Goal: Task Accomplishment & Management: Manage account settings

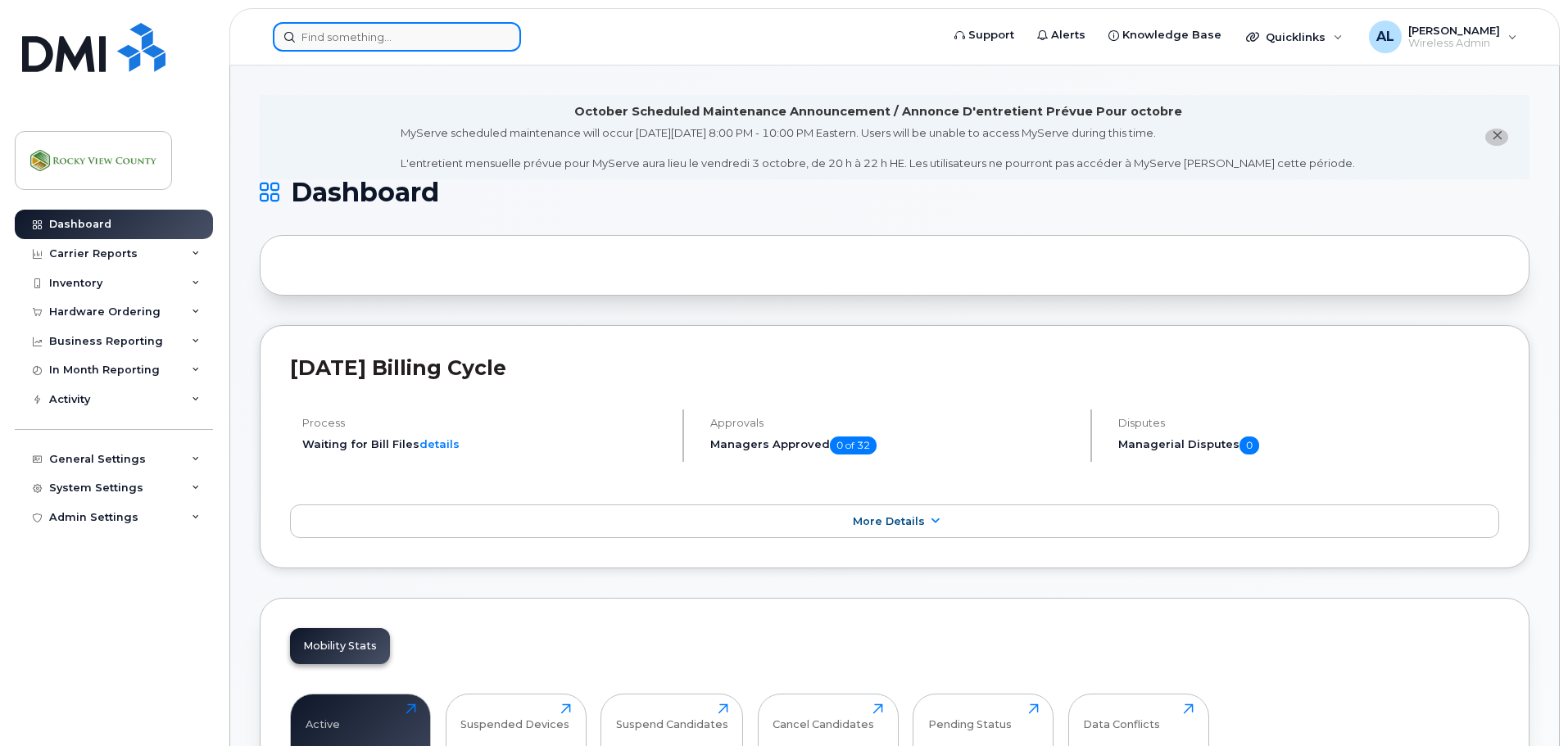
click at [458, 41] on input at bounding box center [397, 37] width 248 height 30
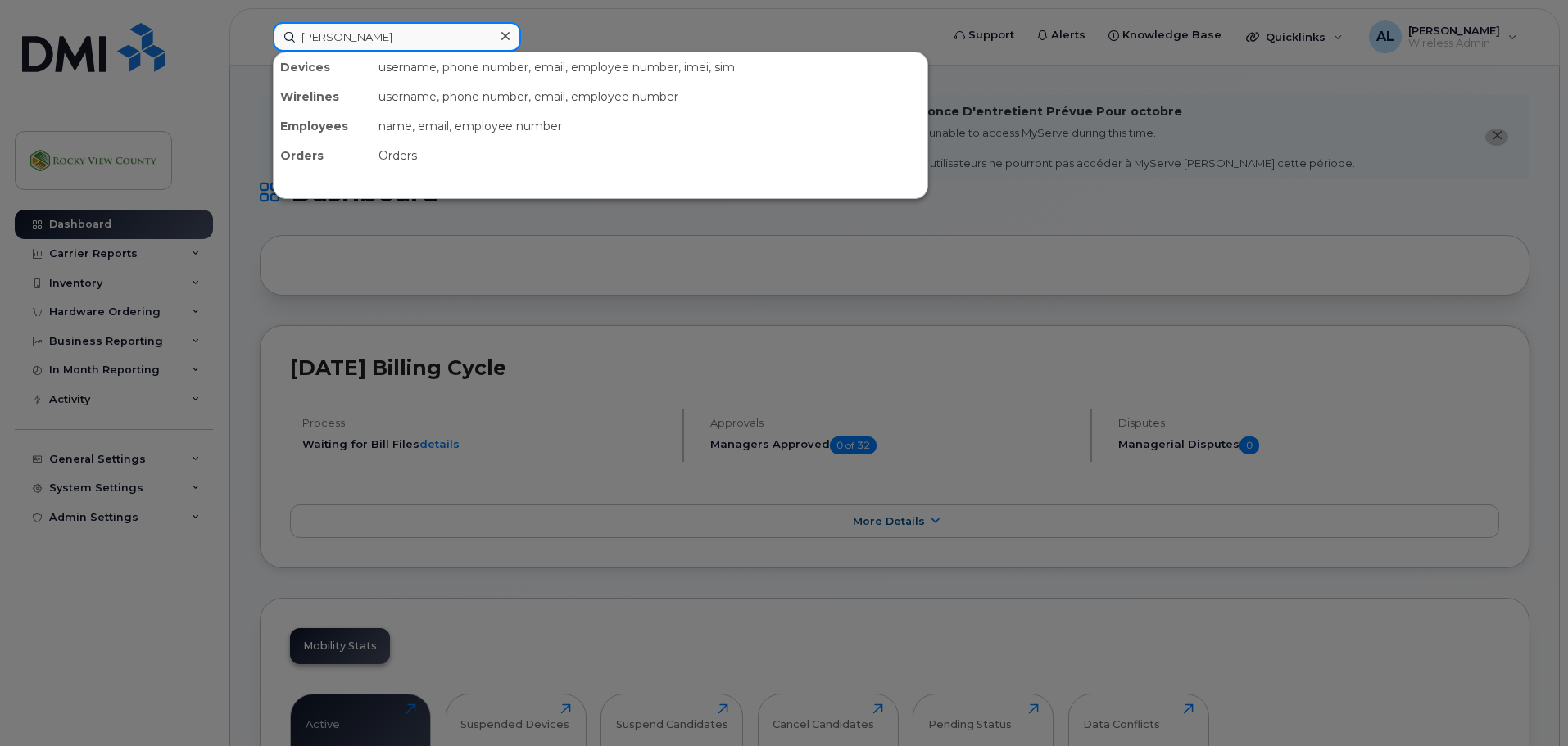
type input "glen"
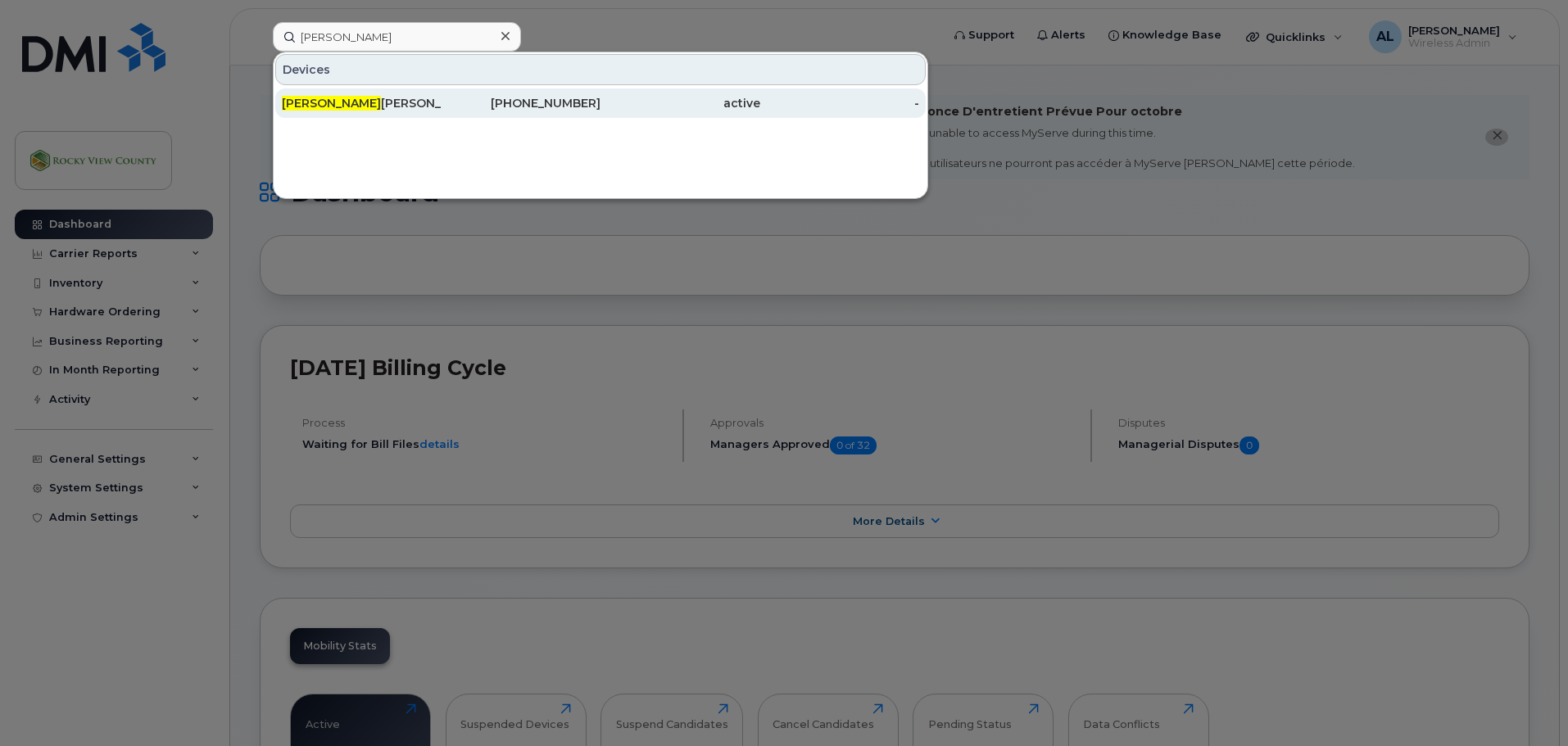
click at [418, 102] on div "Glen Nielsen" at bounding box center [361, 103] width 159 height 17
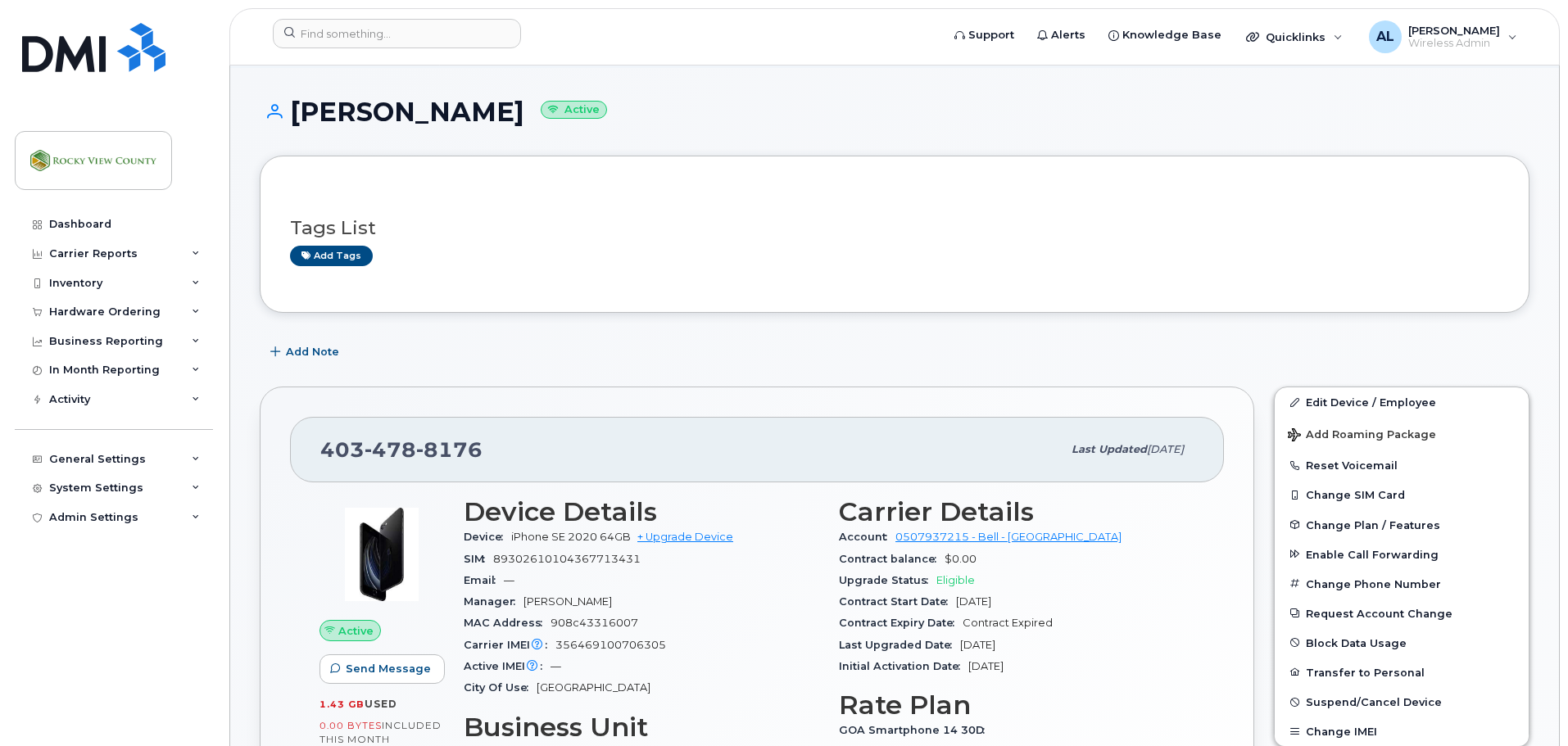
scroll to position [81, 0]
click at [1401, 396] on link "Edit Device / Employee" at bounding box center [1402, 404] width 254 height 30
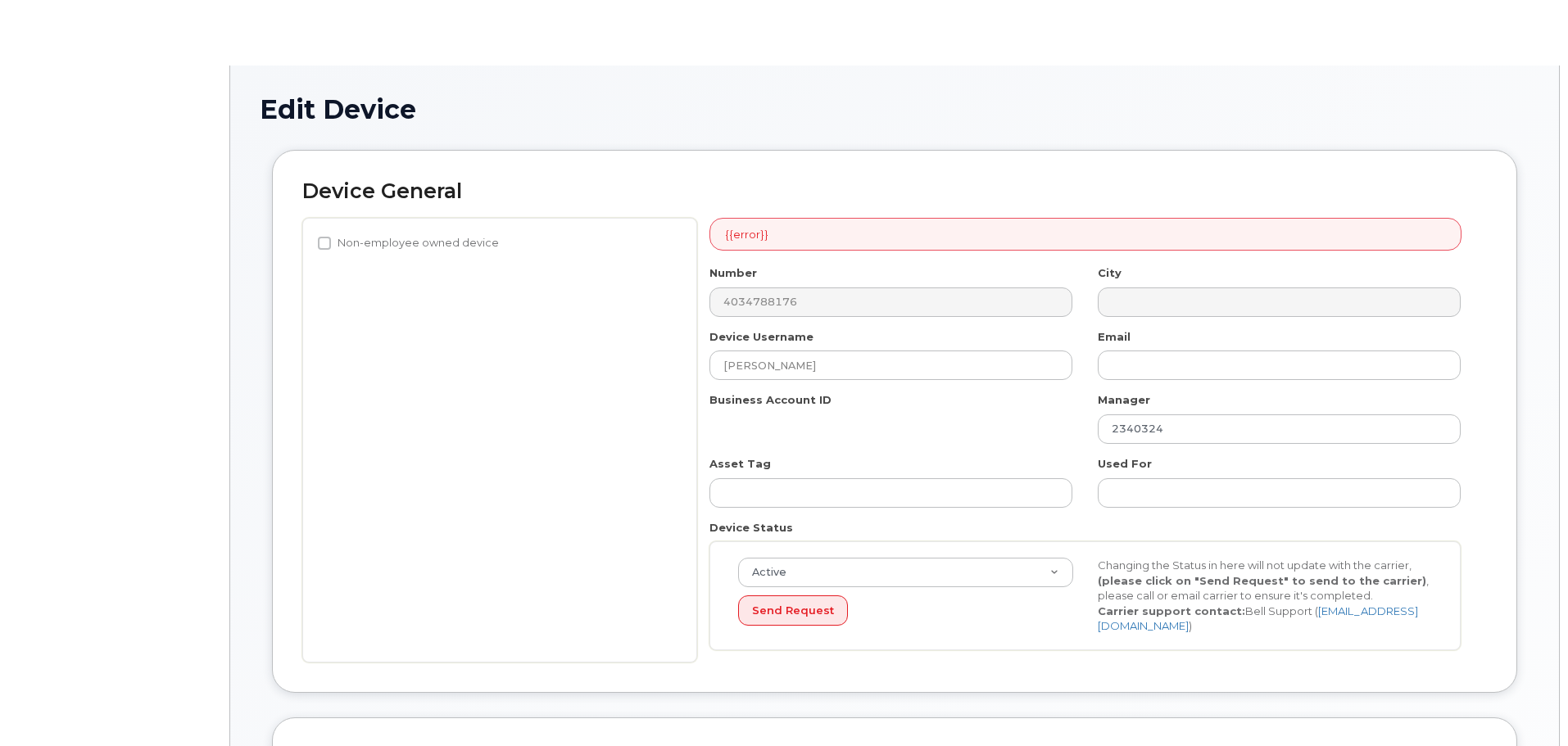
select select "29629305"
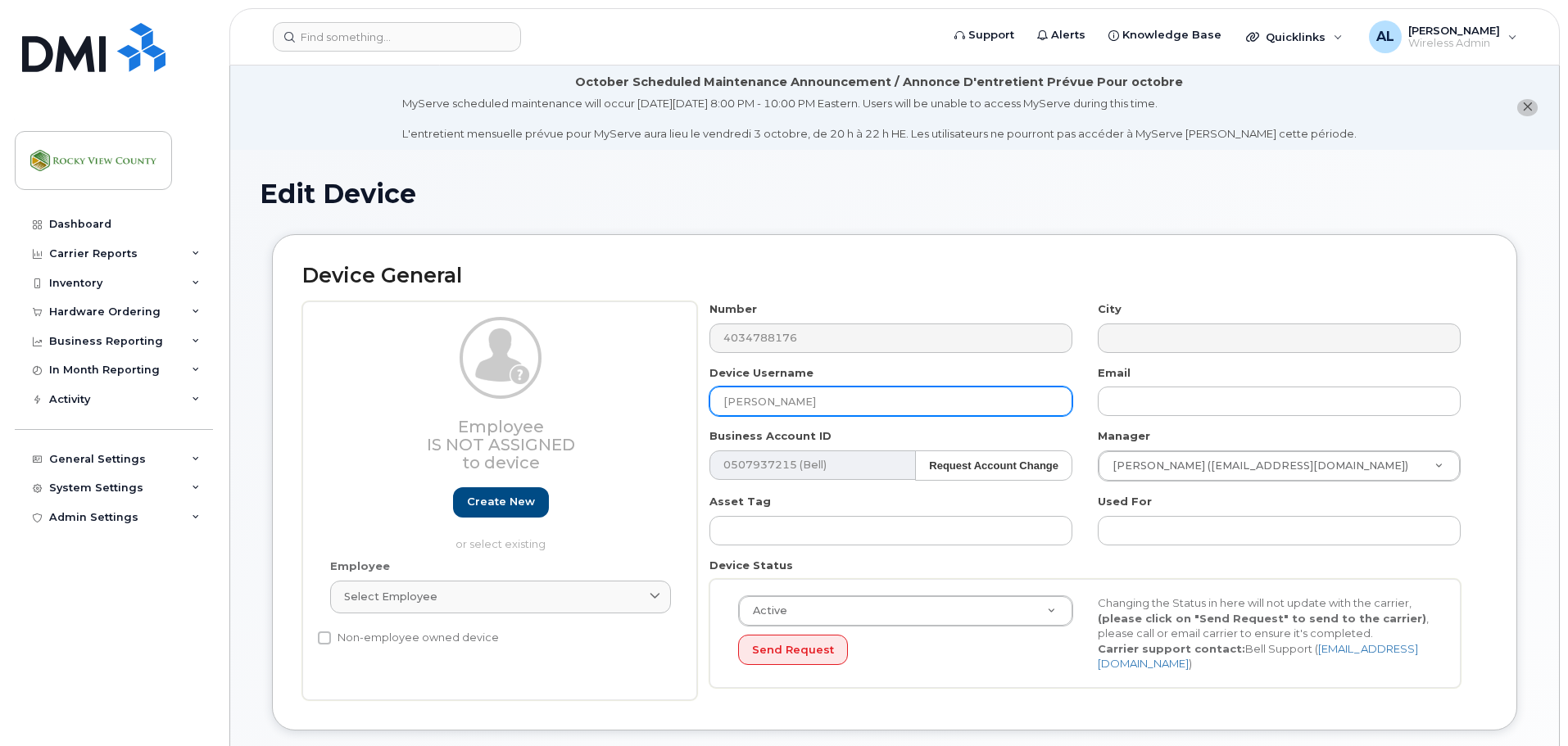
drag, startPoint x: 844, startPoint y: 402, endPoint x: 405, endPoint y: 458, distance: 442.6
click at [405, 458] on div "Employee Is not assigned to device Create new or select existing Employee Selec…" at bounding box center [894, 501] width 1184 height 399
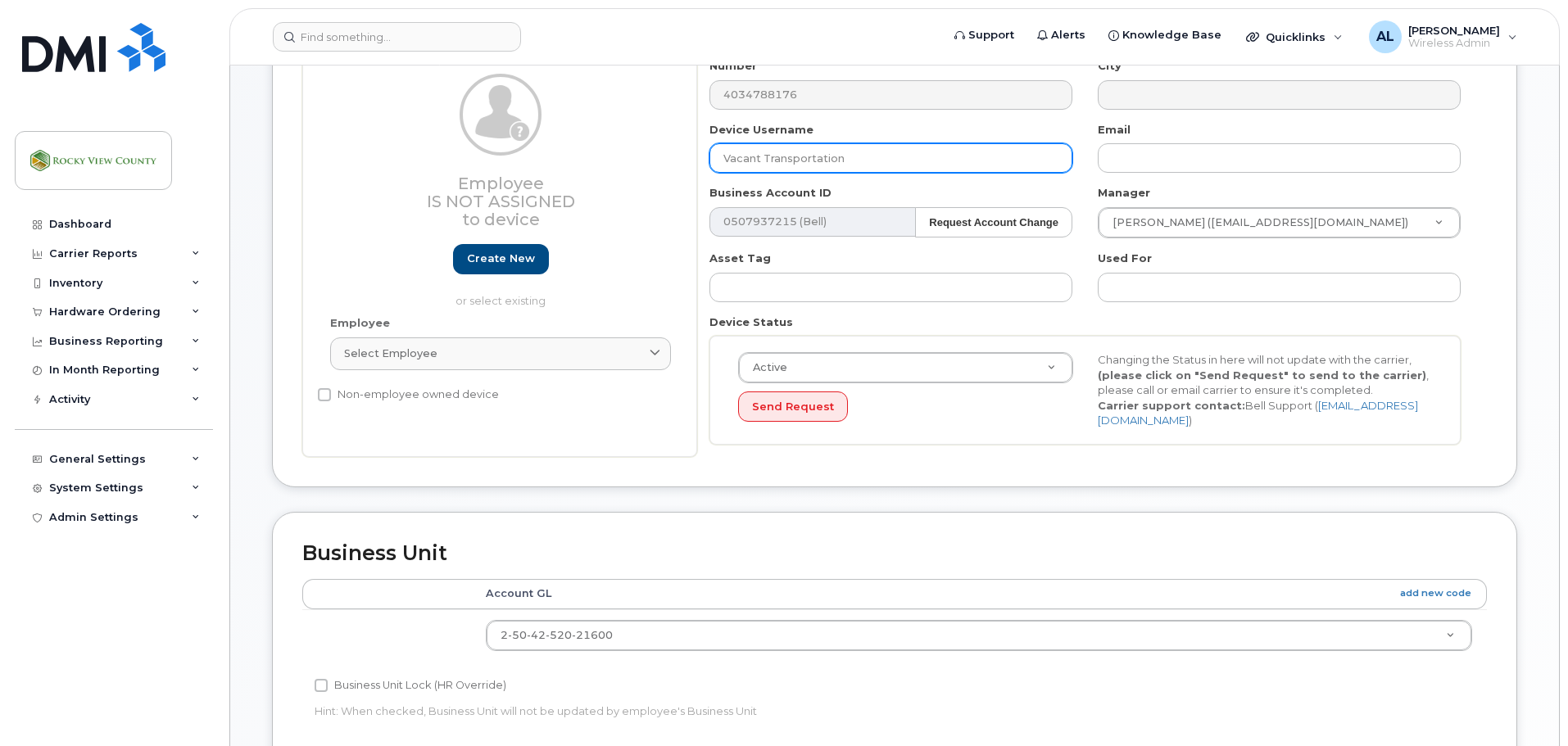
scroll to position [244, 0]
drag, startPoint x: 872, startPoint y: 155, endPoint x: 765, endPoint y: 162, distance: 107.2
click at [765, 162] on input "Vacant Transportation" at bounding box center [890, 157] width 363 height 30
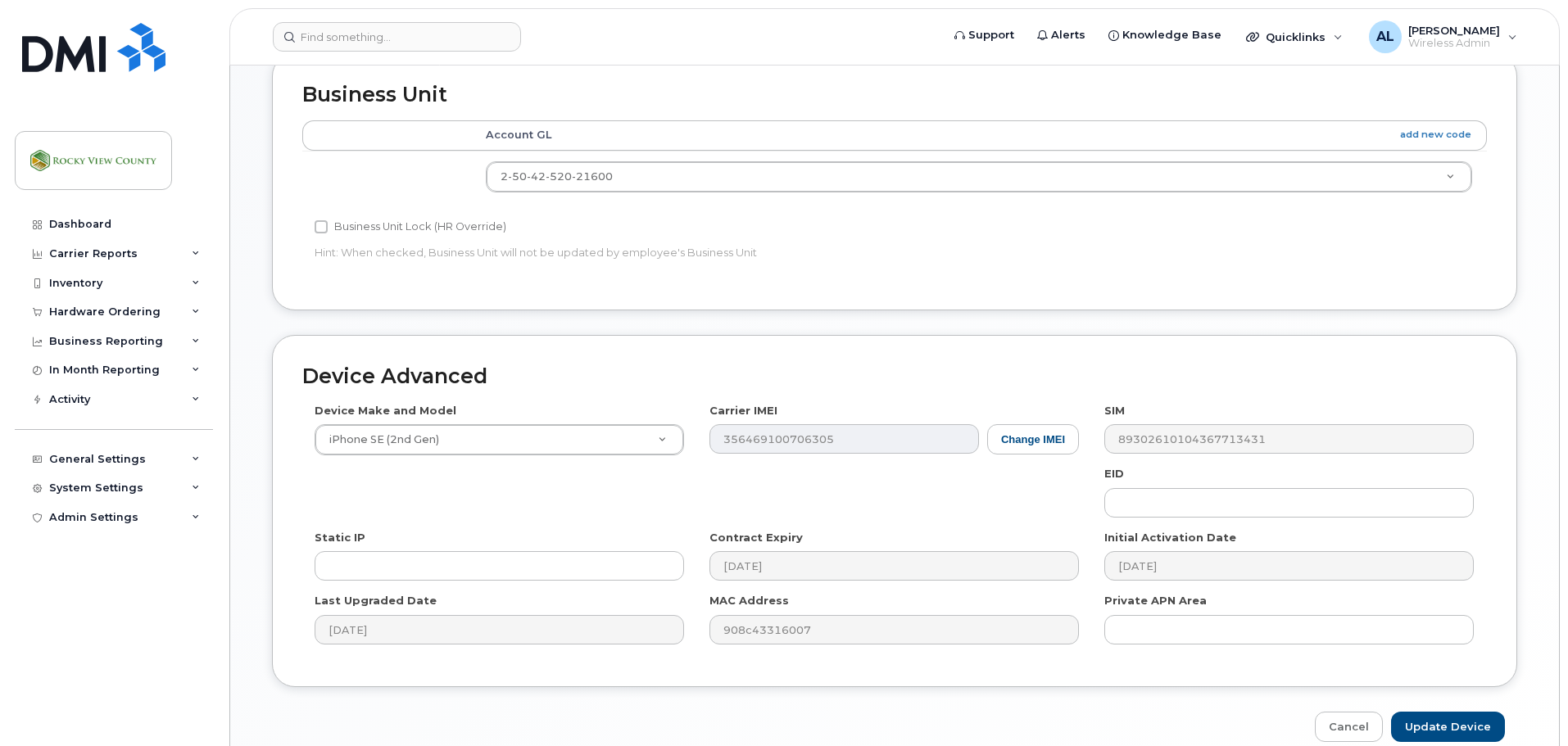
scroll to position [774, 0]
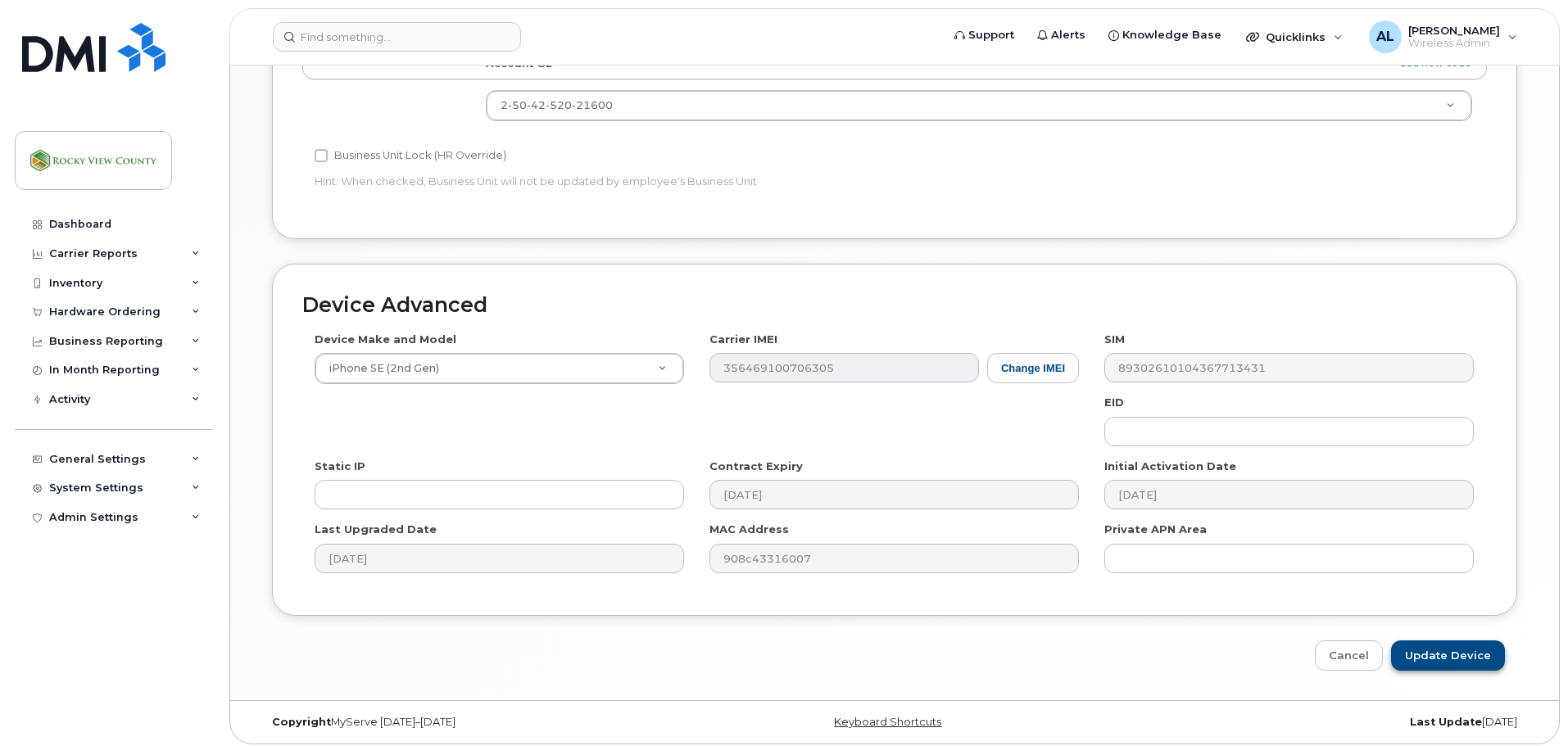
type input "Vacant Fleet"
click at [1446, 647] on input "Update Device" at bounding box center [1447, 656] width 114 height 31
type input "Saving..."
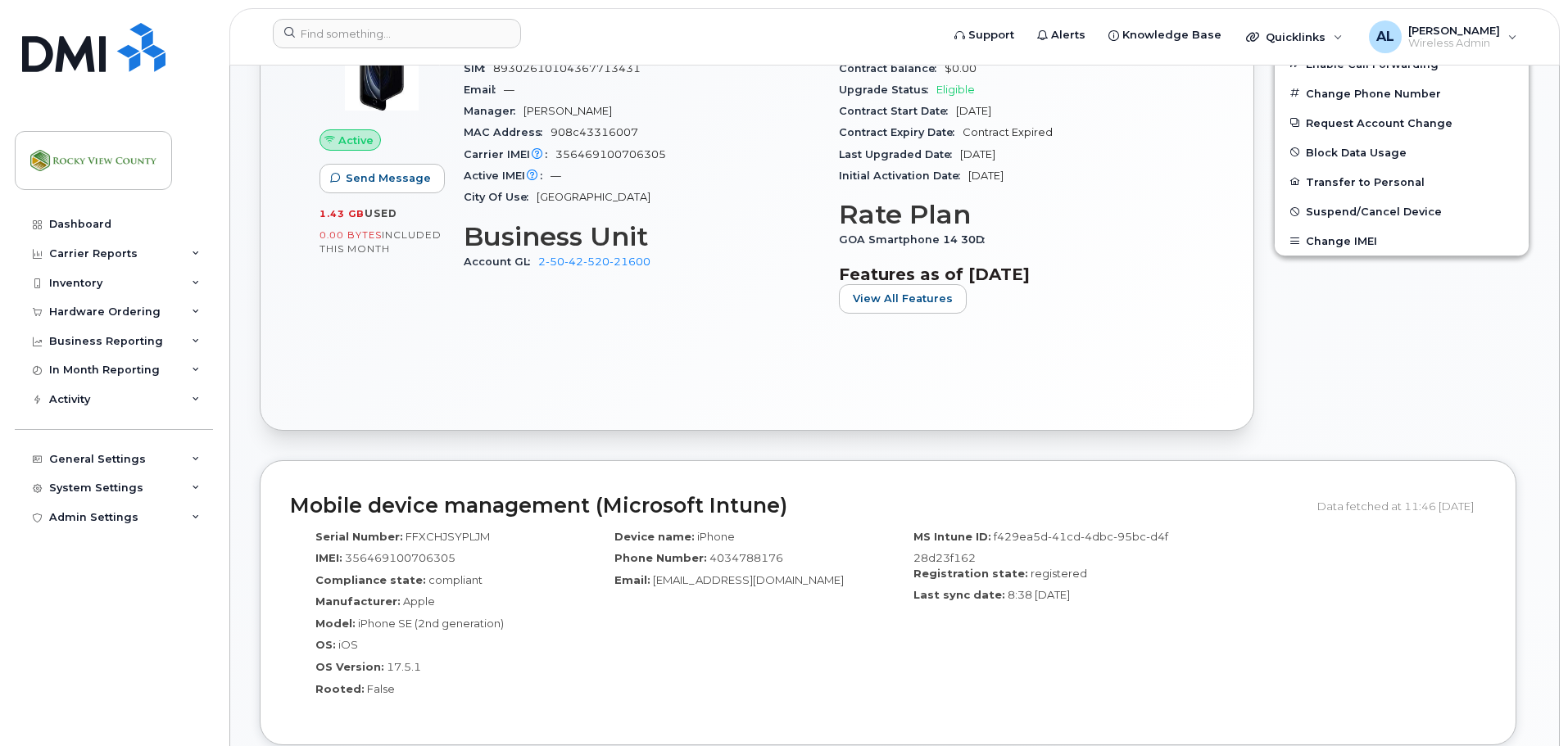
scroll to position [574, 0]
click at [1328, 217] on span "Suspend/Cancel Device" at bounding box center [1373, 211] width 136 height 12
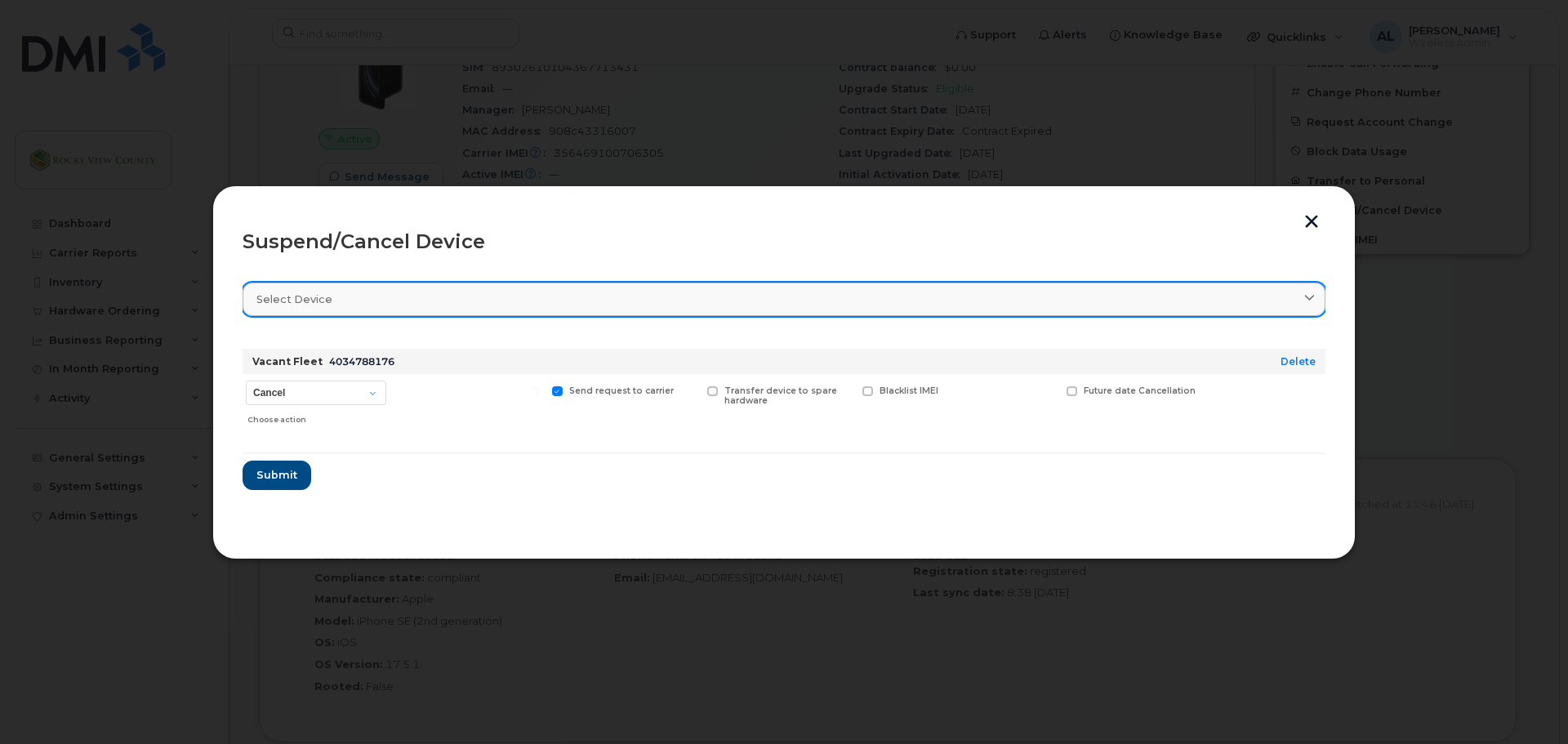
click at [464, 302] on div "Select device" at bounding box center [784, 300] width 1055 height 16
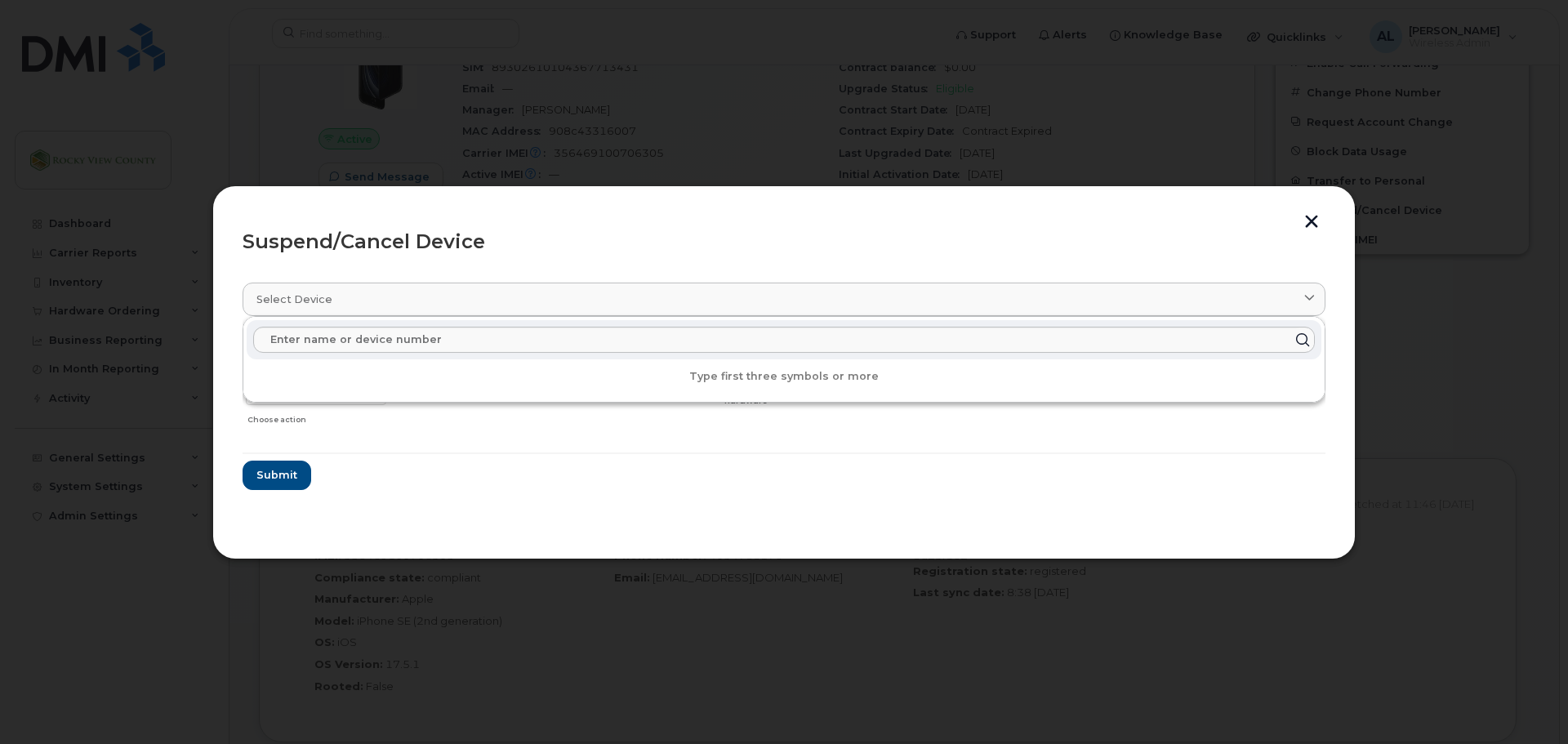
click at [571, 235] on div "Suspend/Cancel Device" at bounding box center [784, 242] width 1083 height 20
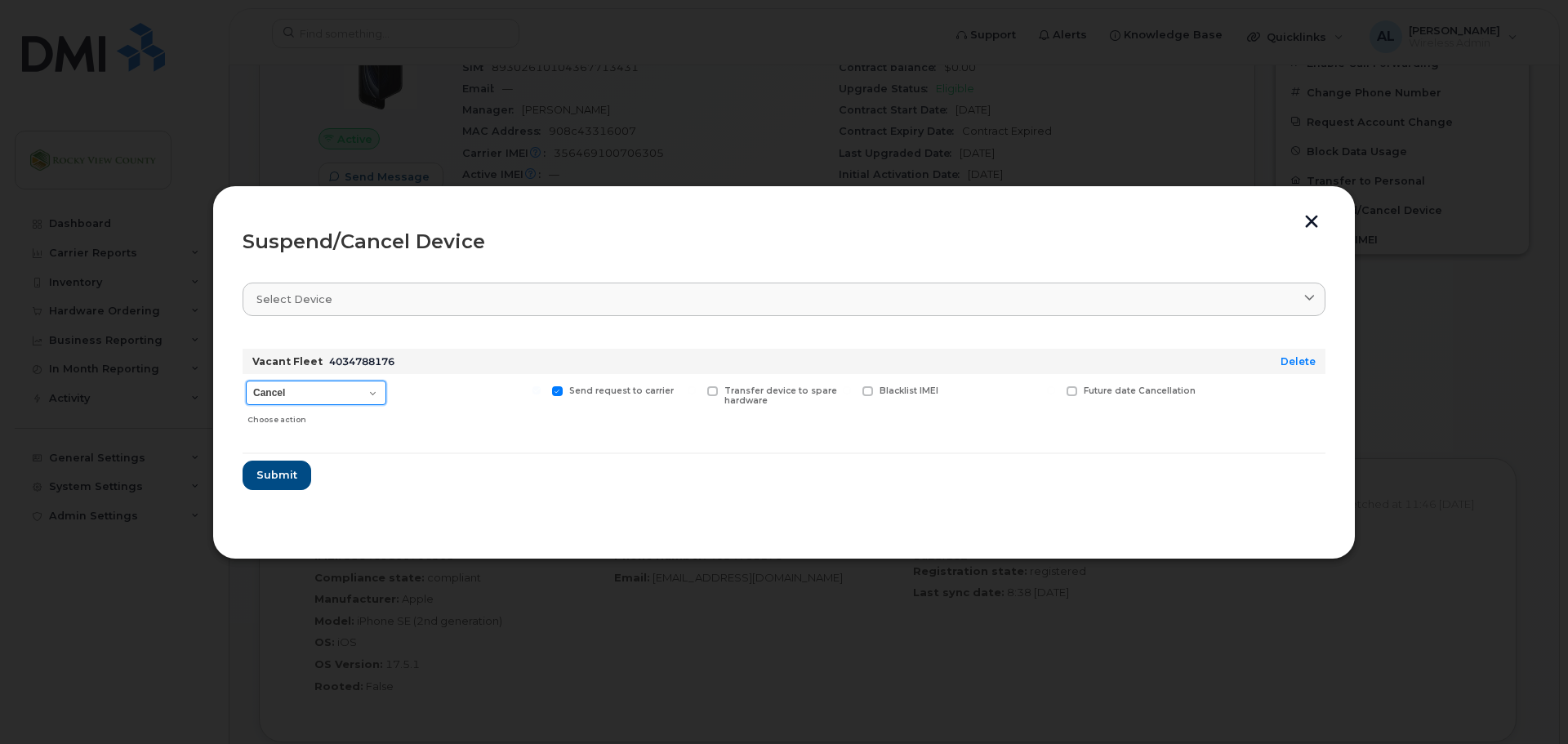
click at [345, 397] on select "Cancel Suspend - Extend Suspension Suspend - Reduced Rate Suspend - Full Rate S…" at bounding box center [316, 393] width 140 height 25
select select "[object Object]"
click at [246, 381] on select "Cancel Suspend - Extend Suspension Suspend - Reduced Rate Suspend - Full Rate S…" at bounding box center [316, 393] width 140 height 25
click at [268, 477] on span "Submit" at bounding box center [275, 476] width 40 height 16
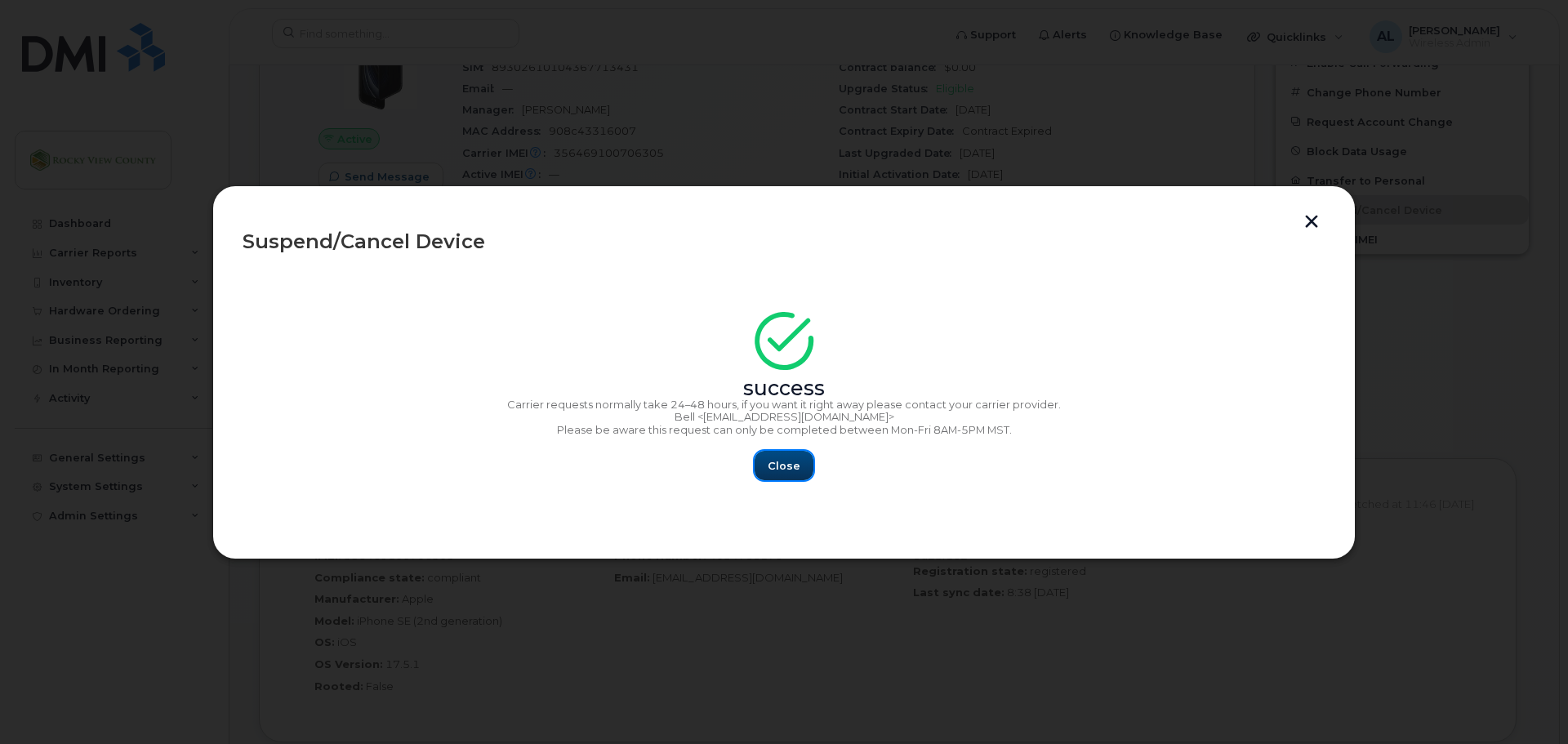
click at [781, 469] on span "Close" at bounding box center [783, 467] width 33 height 16
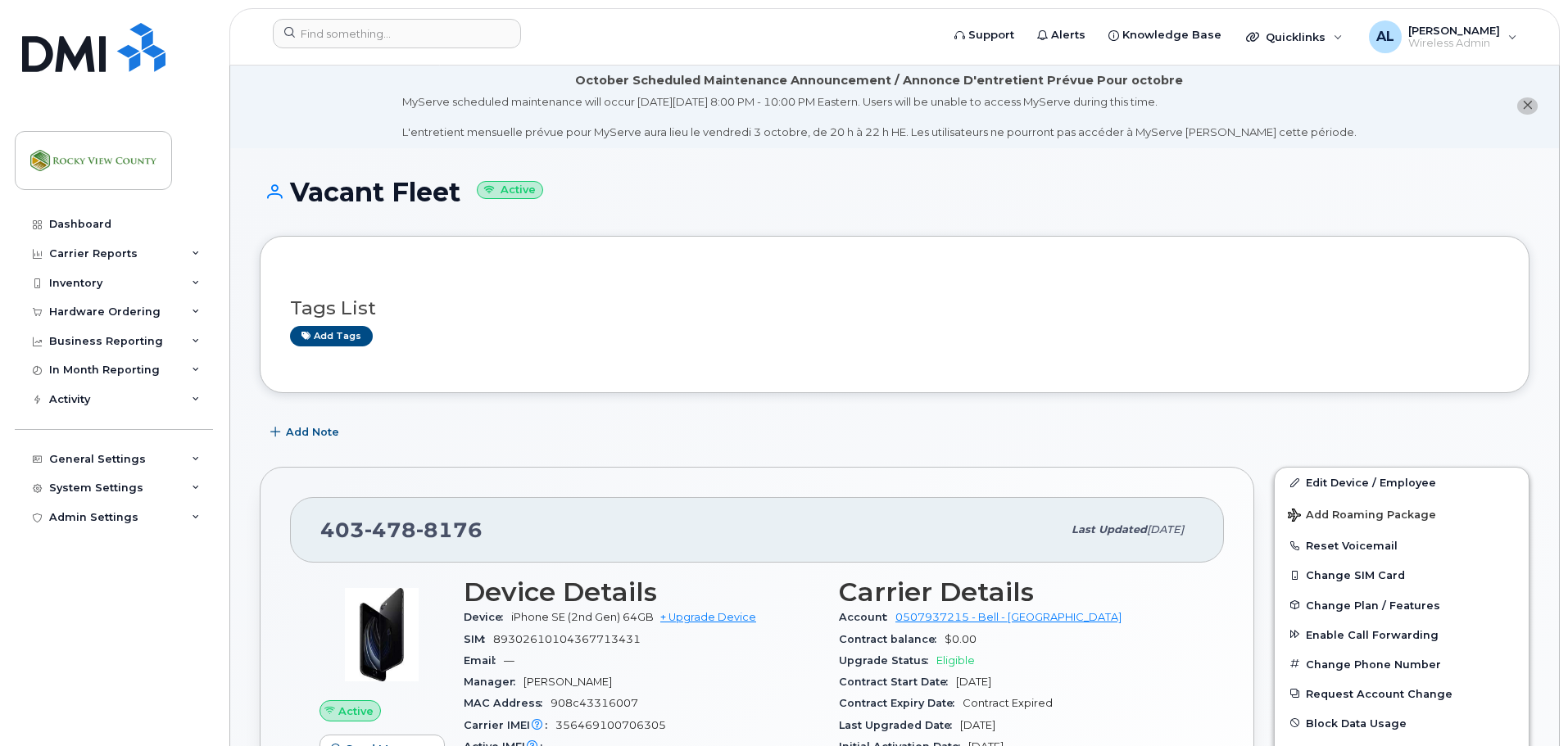
scroll to position [1, 0]
